Goal: Task Accomplishment & Management: Use online tool/utility

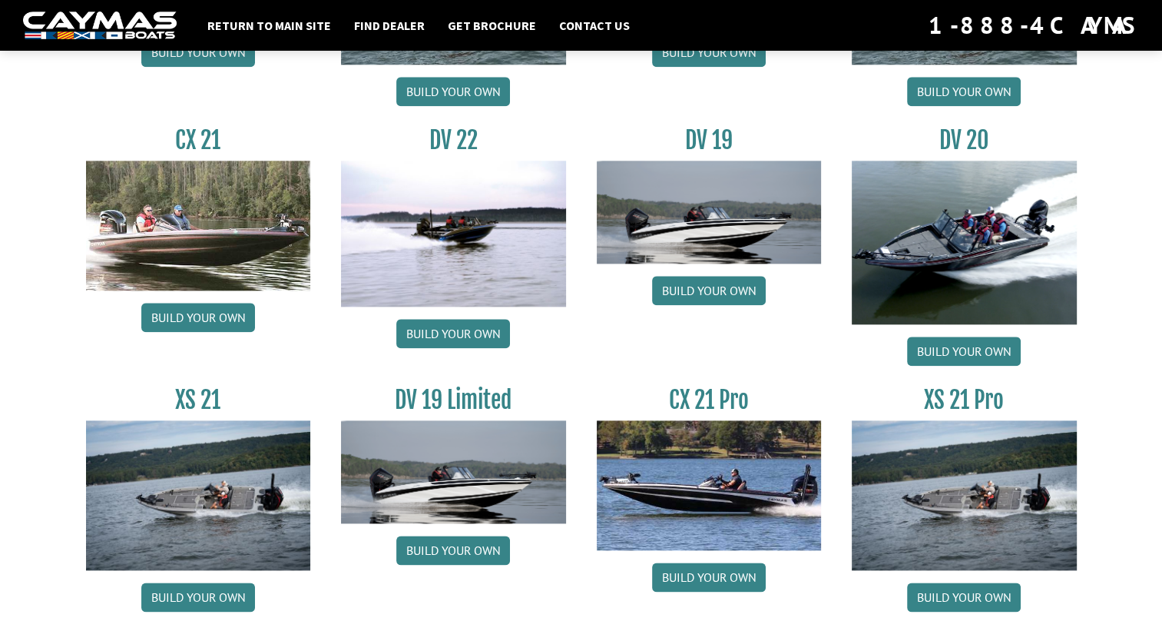
scroll to position [1724, 0]
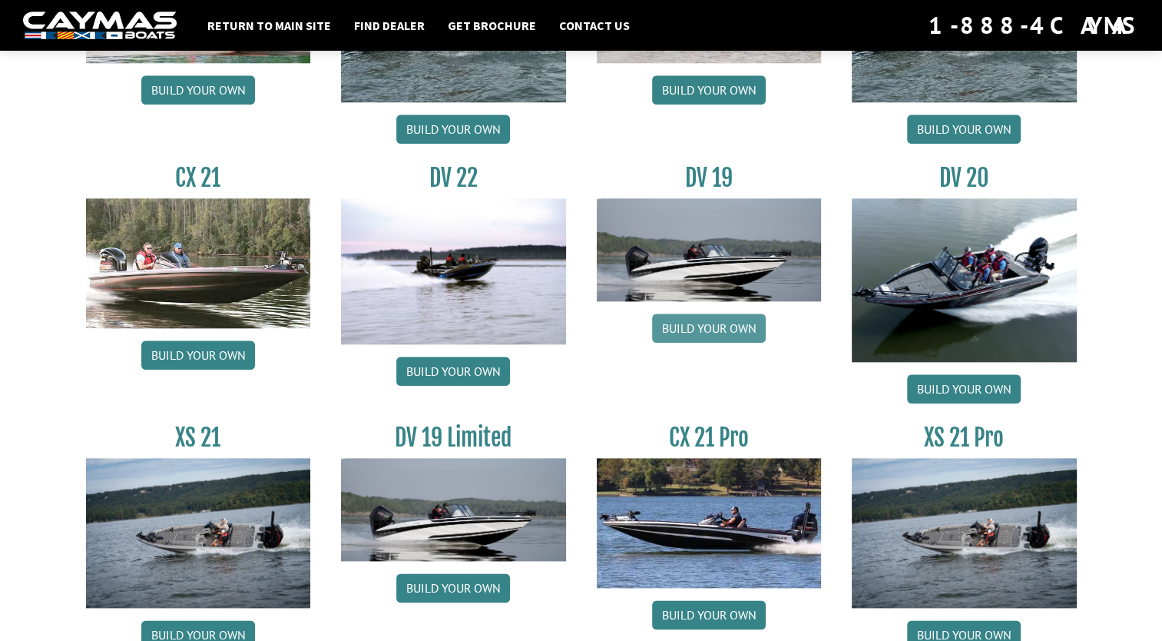
click at [737, 330] on link "Build your own" at bounding box center [709, 327] width 114 height 29
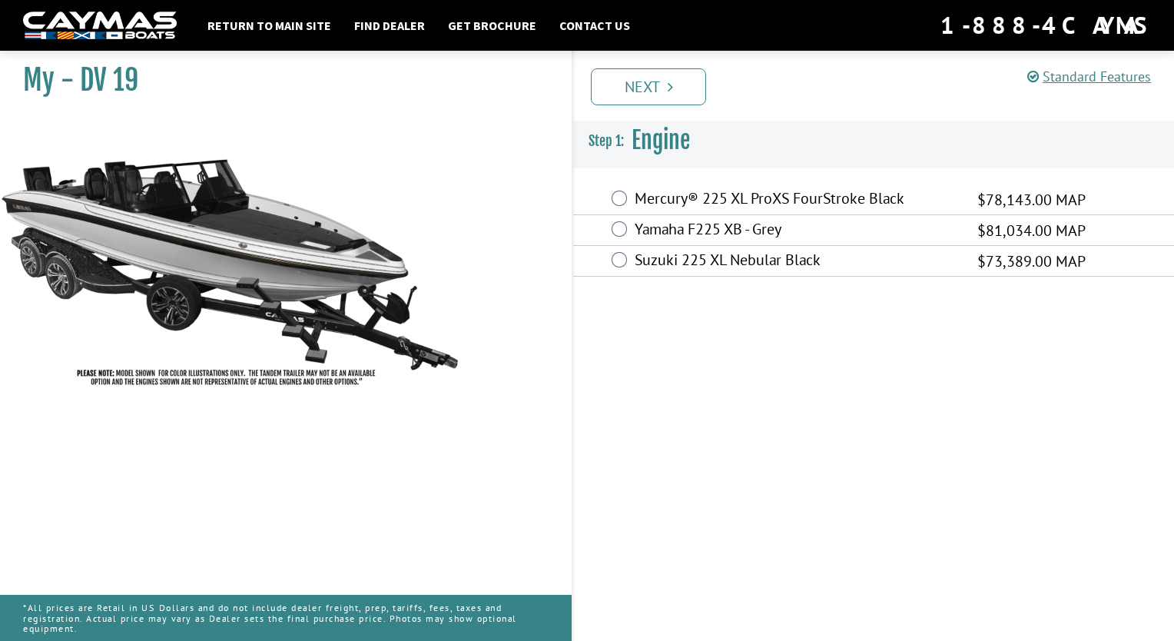
click at [628, 198] on div "Mercury® 225 XL ProXS FourStroke Black $78,143.00 MAP" at bounding box center [873, 199] width 601 height 31
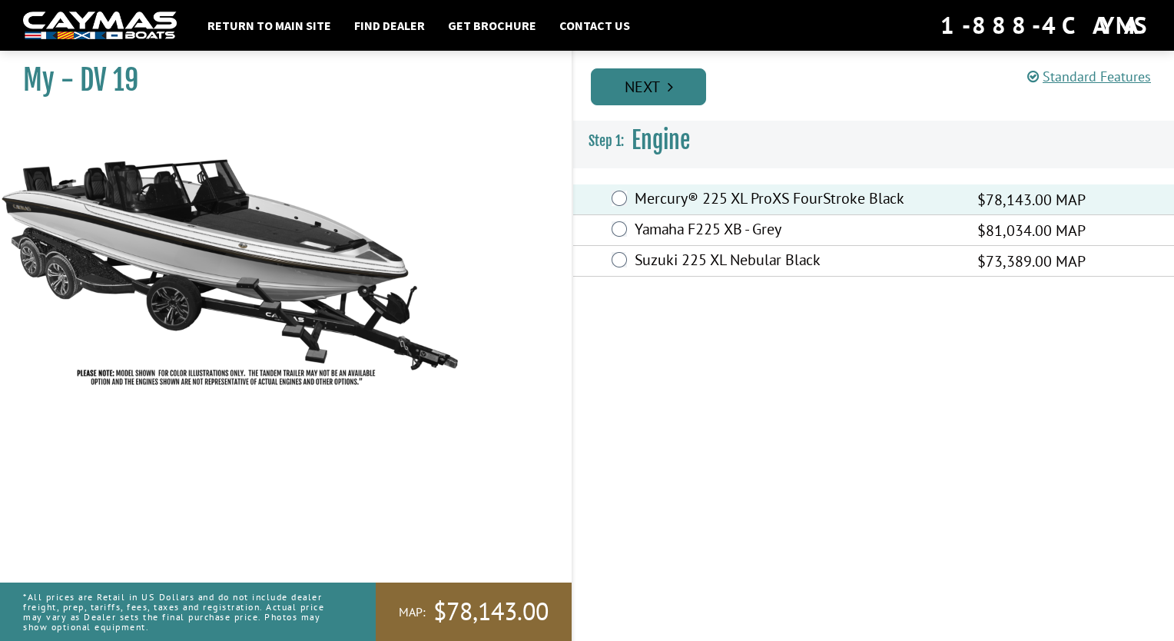
click at [648, 94] on link "Next" at bounding box center [648, 86] width 115 height 37
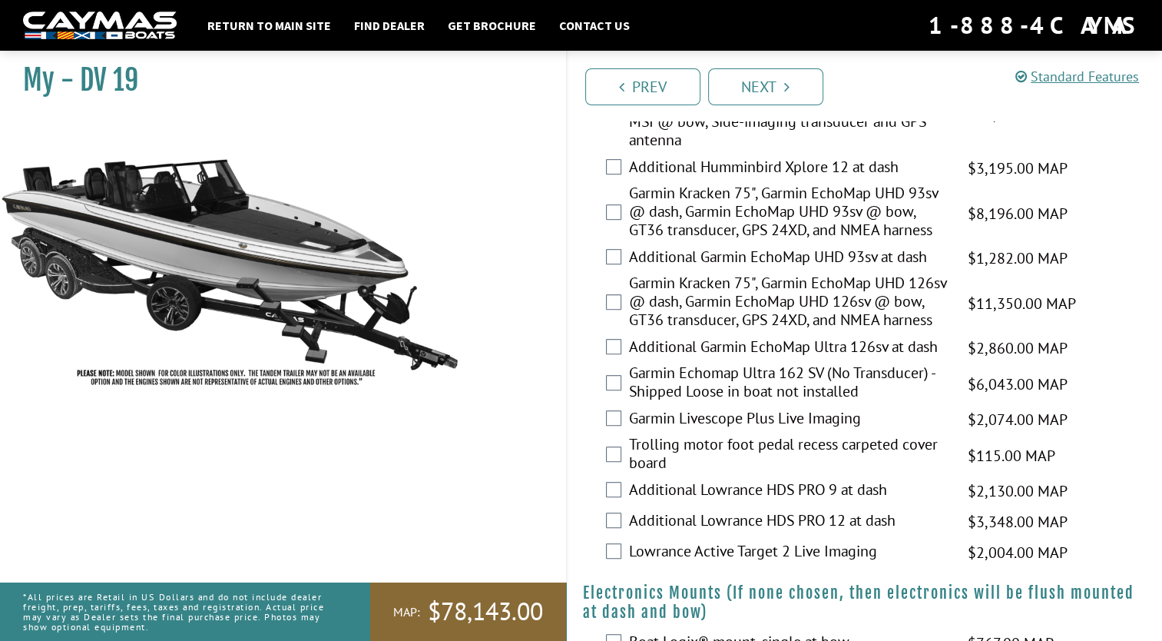
scroll to position [845, 0]
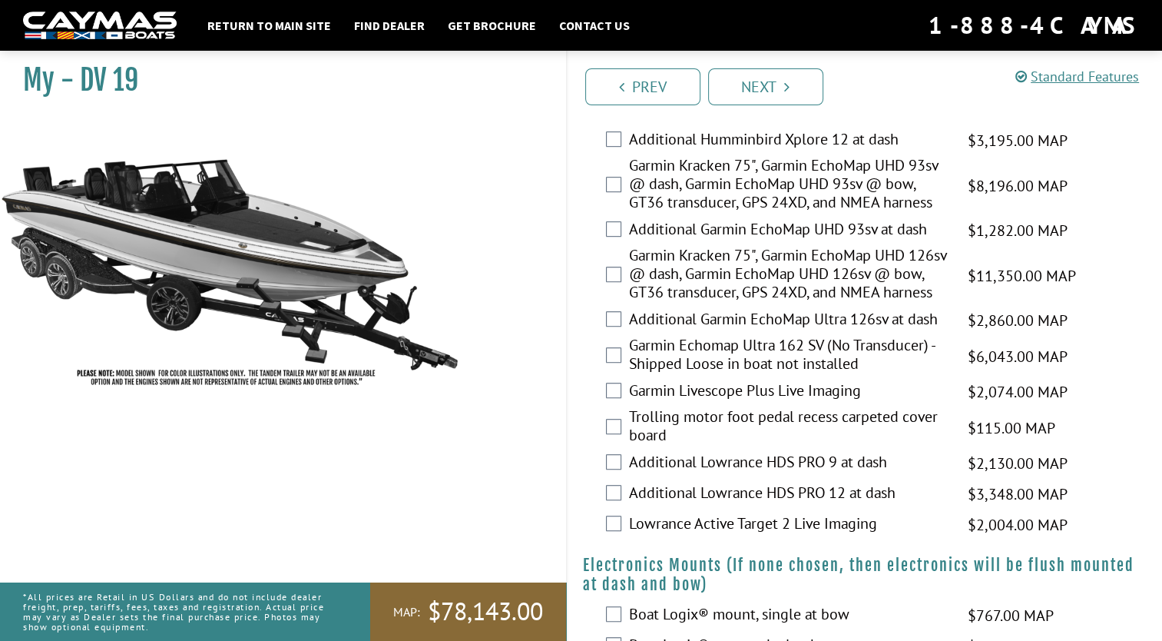
click at [700, 282] on label "Garmin Kracken 75", Garmin EchoMap UHD 126sv @ dash, Garmin EchoMap UHD 126sv @…" at bounding box center [789, 275] width 320 height 59
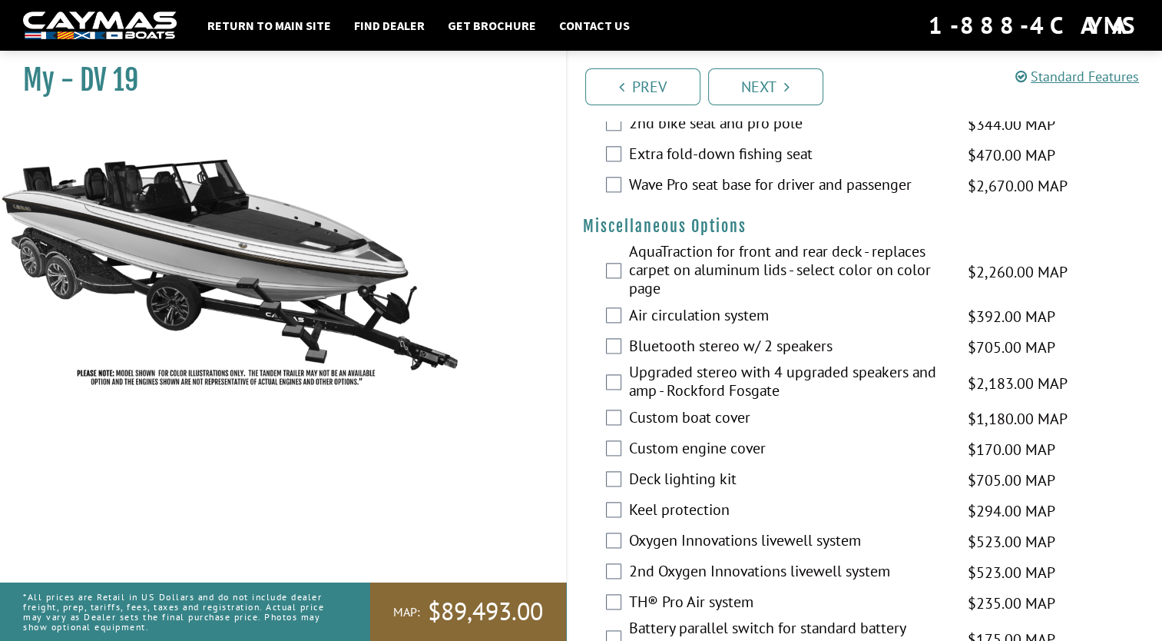
scroll to position [1844, 0]
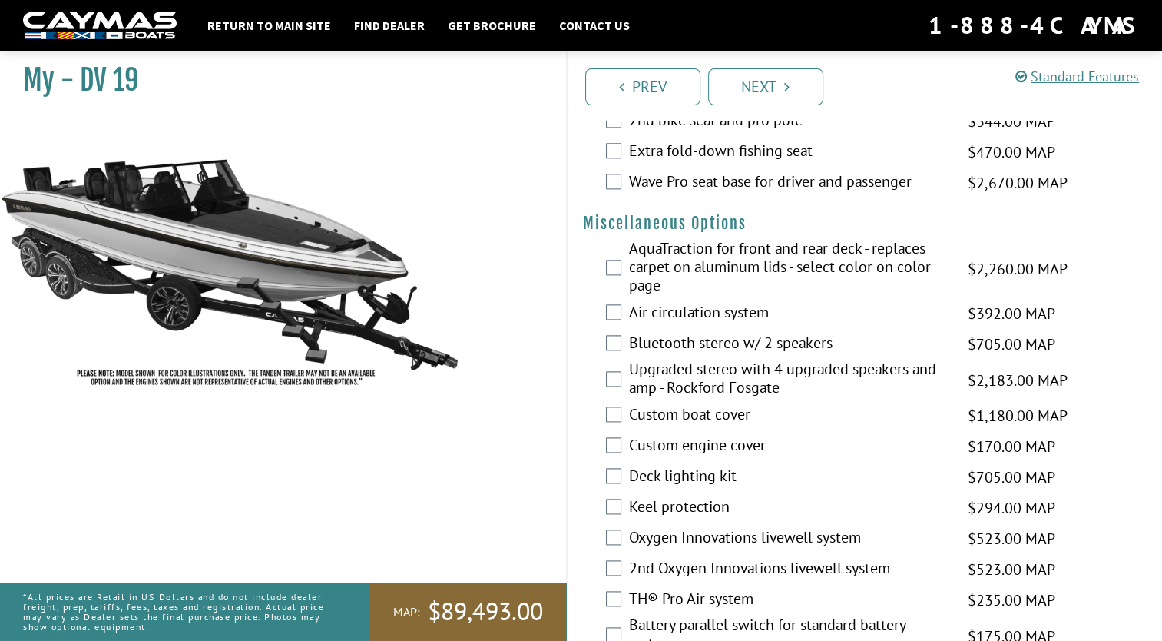
click at [716, 194] on label "Wave Pro seat base for driver and passenger" at bounding box center [789, 183] width 320 height 22
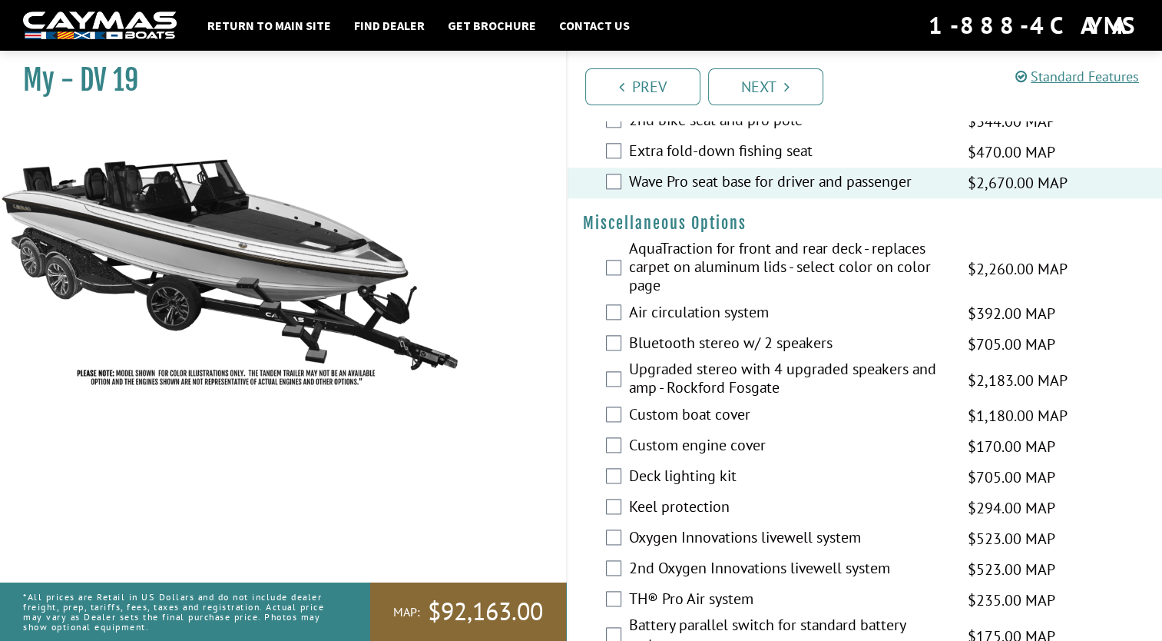
click at [632, 194] on label "Wave Pro seat base for driver and passenger" at bounding box center [789, 183] width 320 height 22
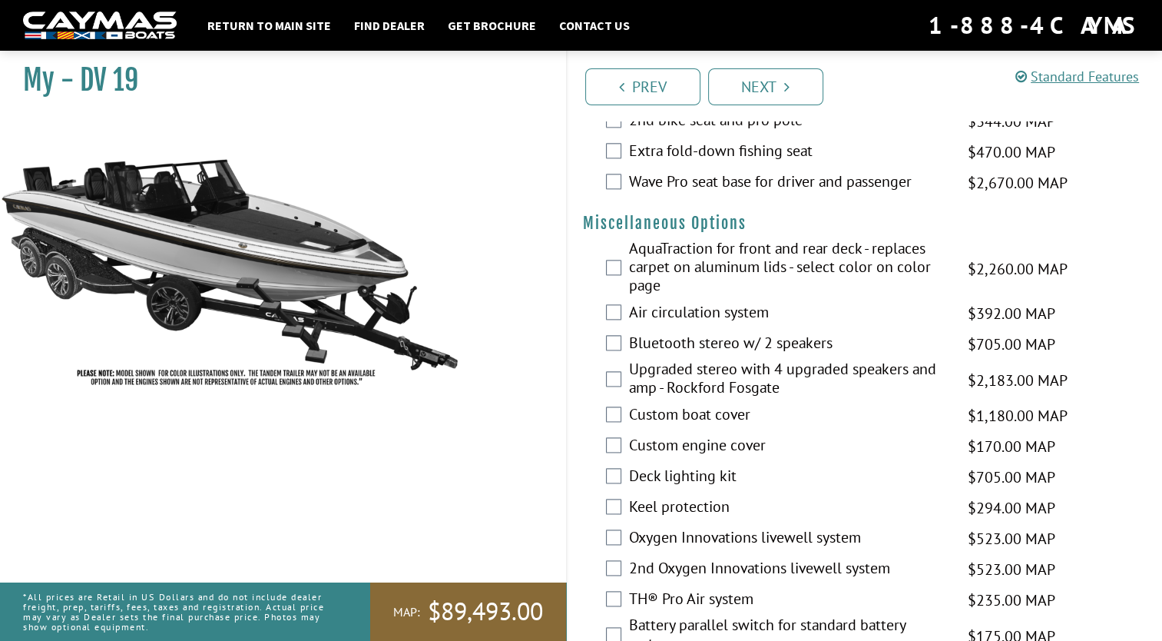
click at [632, 194] on label "Wave Pro seat base for driver and passenger" at bounding box center [789, 183] width 320 height 22
